Goal: Check status: Check status

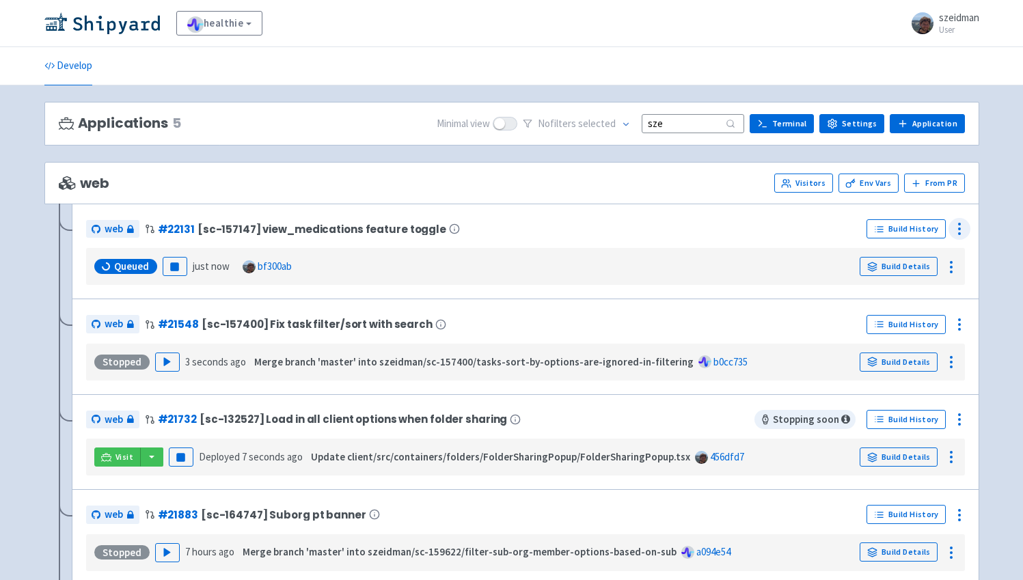
click at [955, 228] on icon at bounding box center [959, 229] width 16 height 16
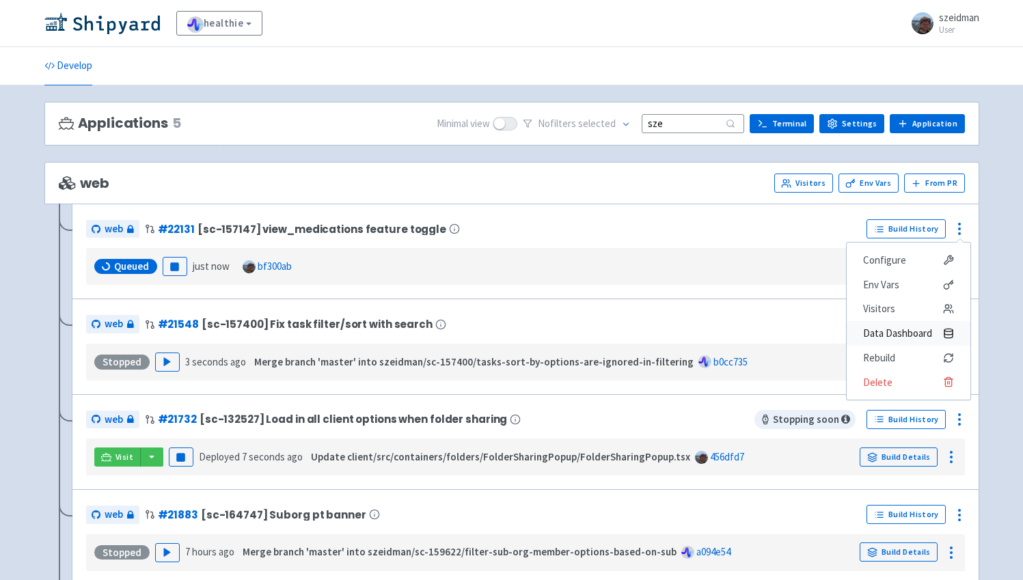
click at [896, 329] on span "Data Dashboard" at bounding box center [897, 333] width 69 height 19
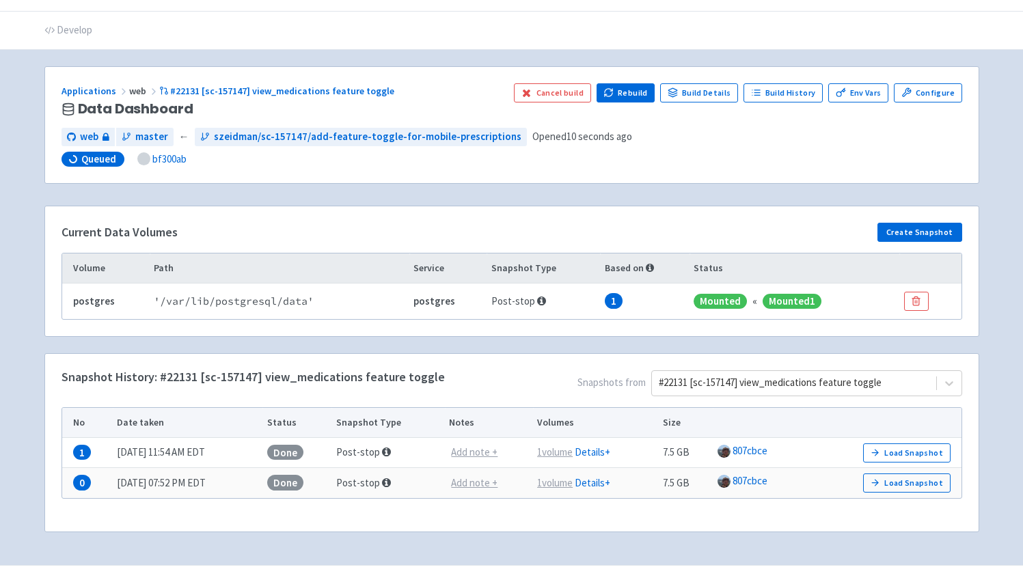
scroll to position [63, 0]
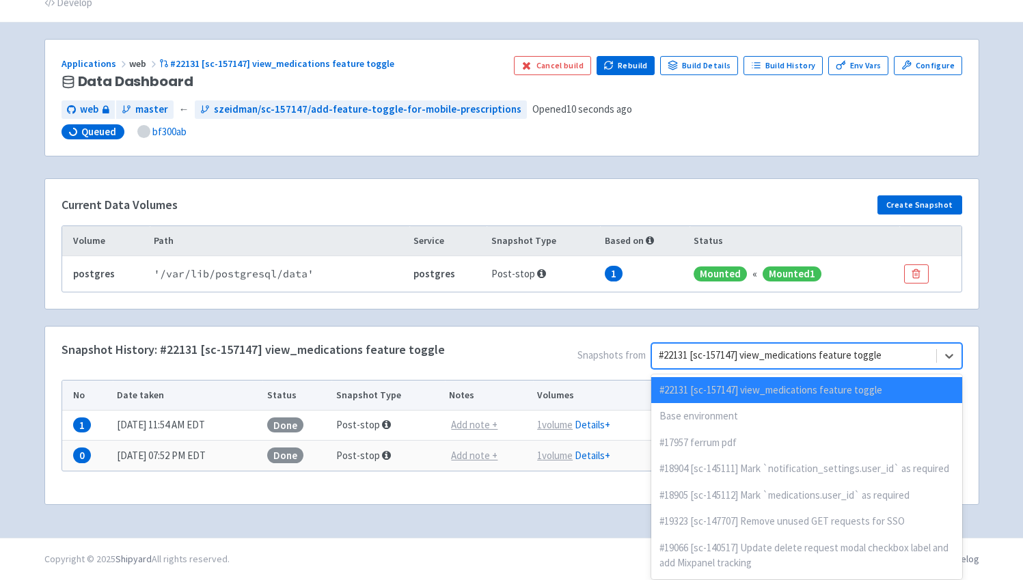
click at [913, 353] on div at bounding box center [794, 356] width 270 height 18
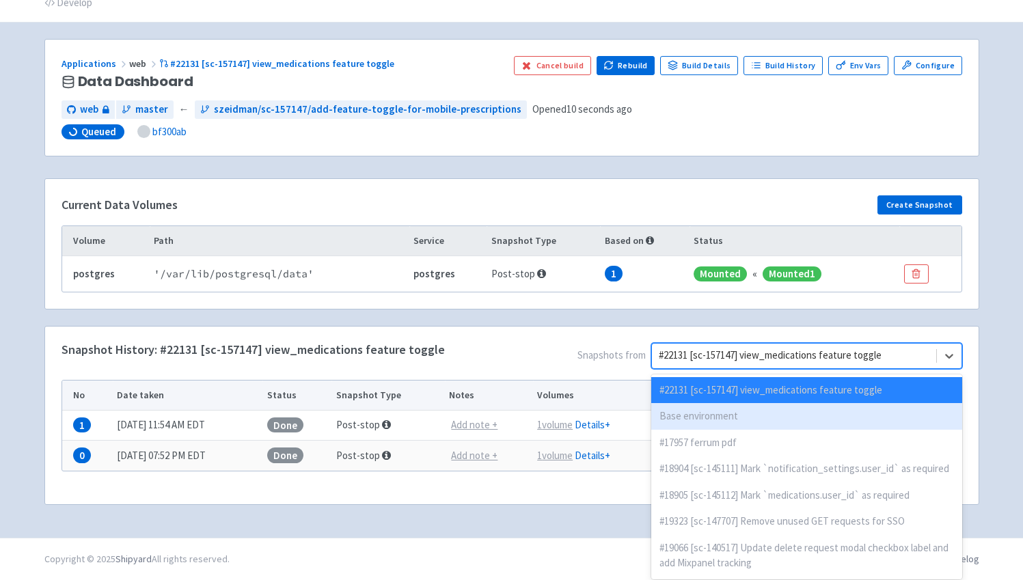
click at [865, 416] on div "Base environment" at bounding box center [806, 416] width 310 height 27
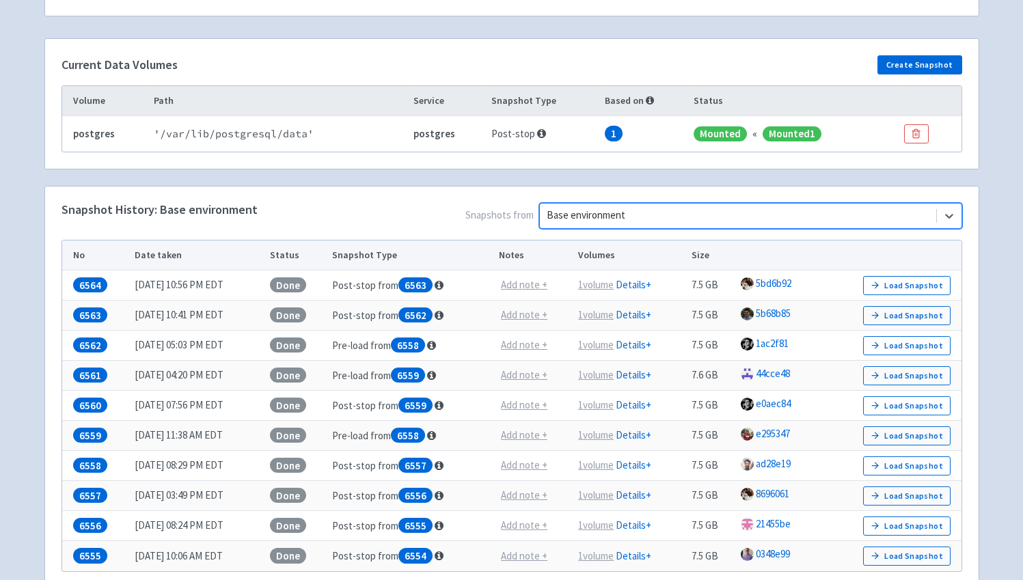
scroll to position [161, 0]
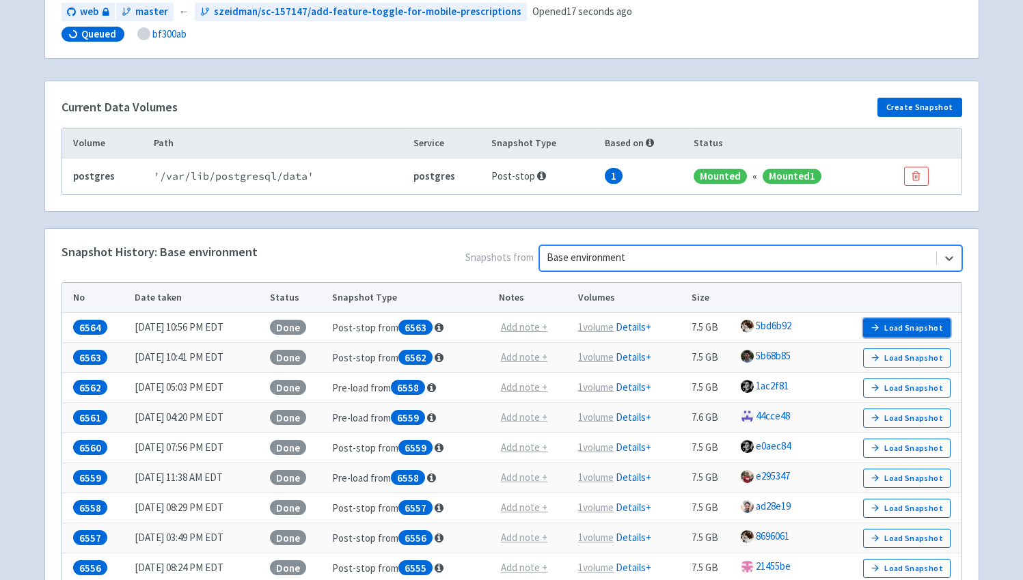
click at [899, 328] on button "Load Snapshot" at bounding box center [906, 328] width 87 height 19
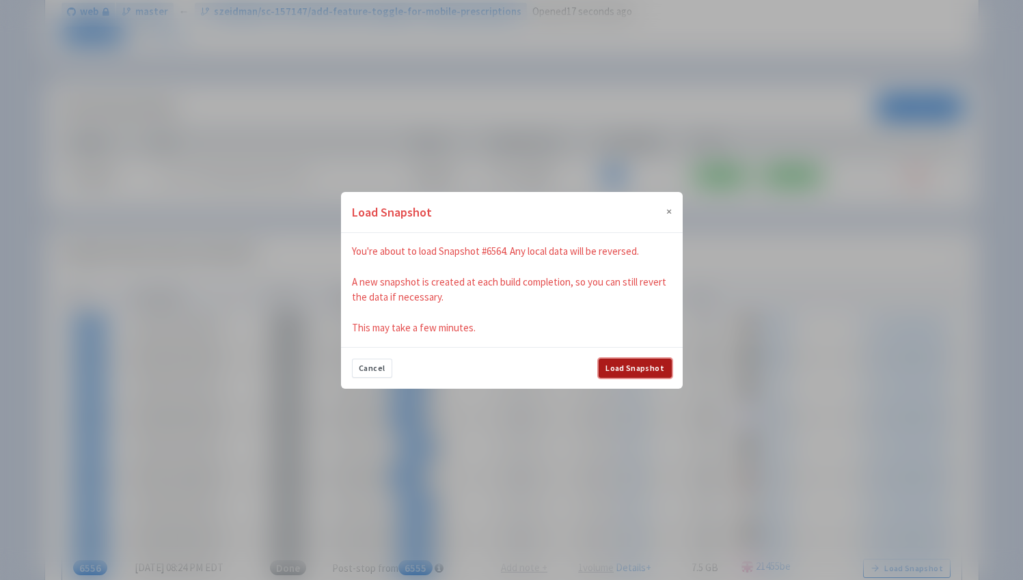
click at [668, 367] on button "Load Snapshot" at bounding box center [635, 368] width 73 height 19
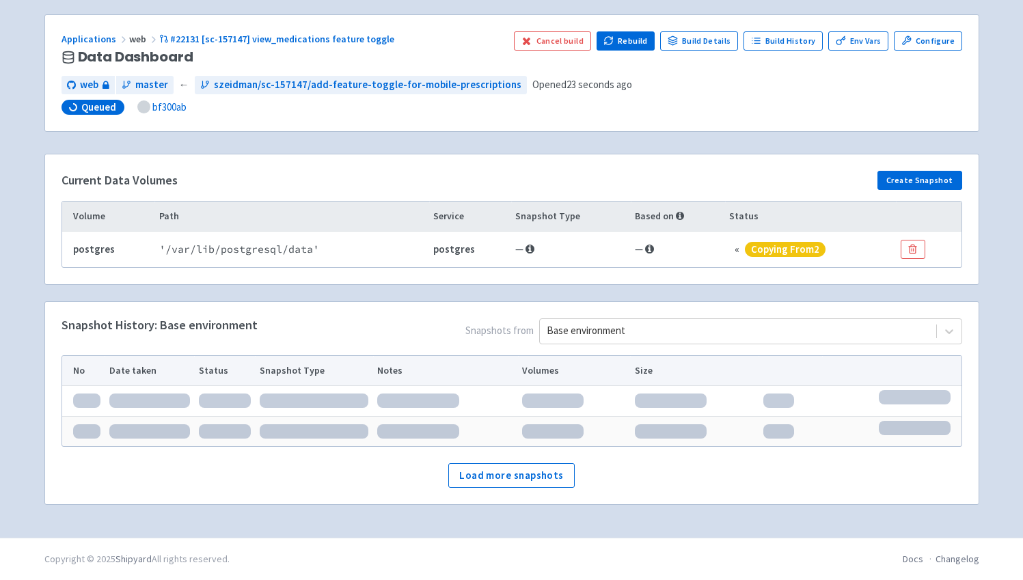
scroll to position [93, 0]
